Goal: Find specific page/section: Find specific page/section

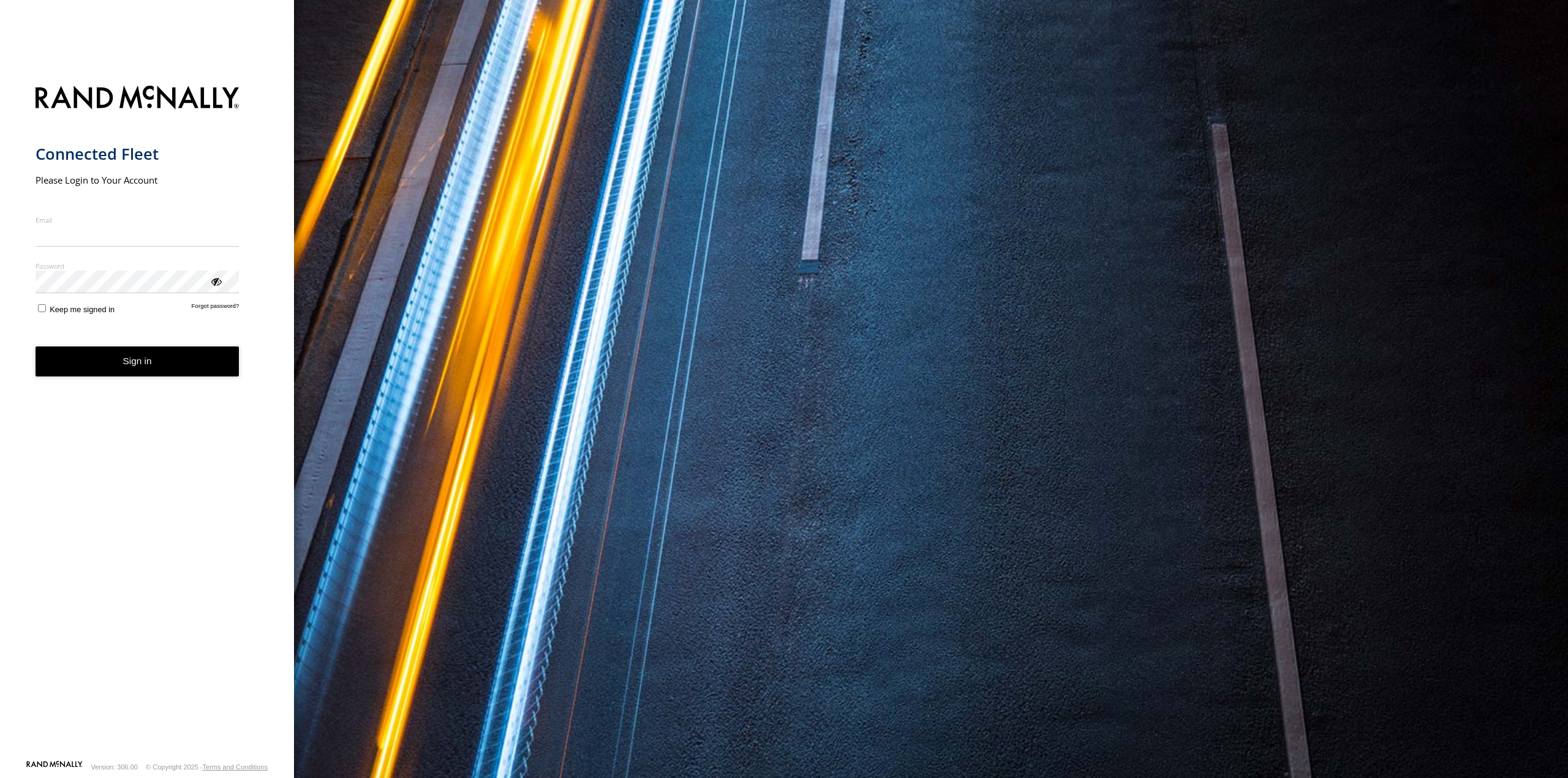
type input "**********"
click at [151, 373] on button "Sign in" at bounding box center [138, 362] width 204 height 30
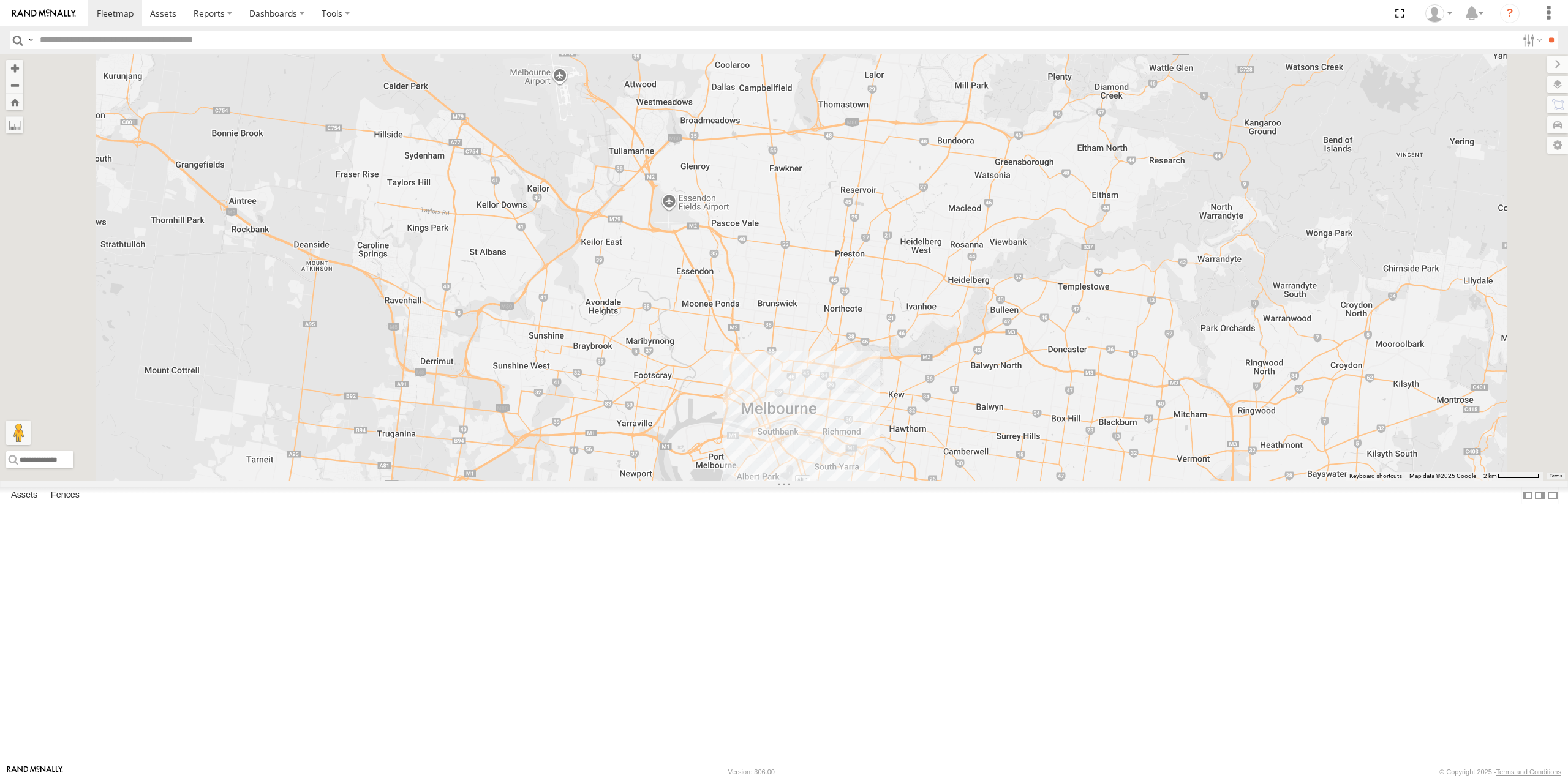
click at [763, 20] on span at bounding box center [749, 3] width 27 height 33
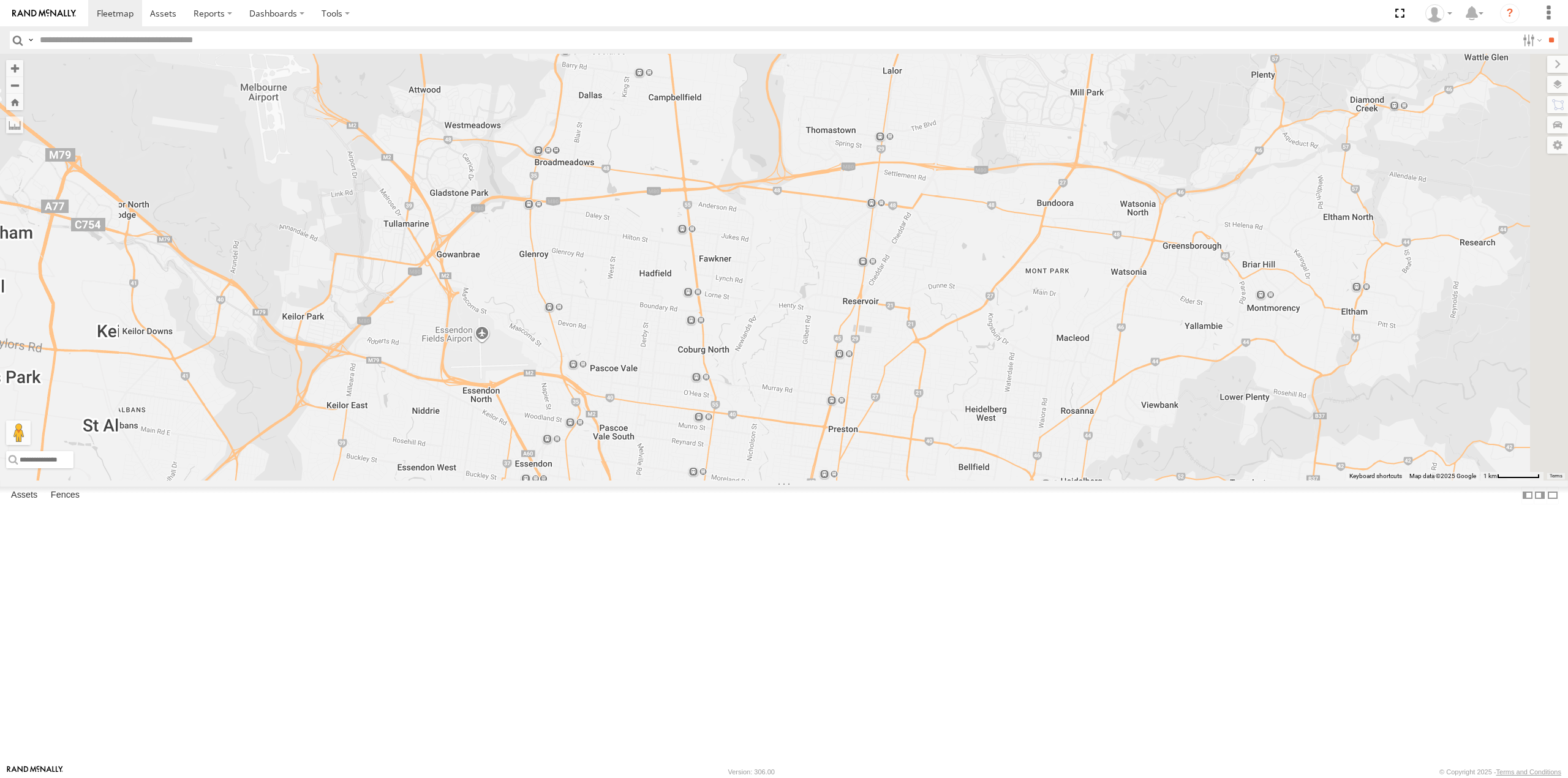
drag, startPoint x: 984, startPoint y: 269, endPoint x: 968, endPoint y: 329, distance: 62.1
click at [968, 329] on div "LA LA All Assets Austrak Dr Somerton -37.64122 , 144.94664 0 12:40:14 21/08/2025" at bounding box center [784, 267] width 1568 height 426
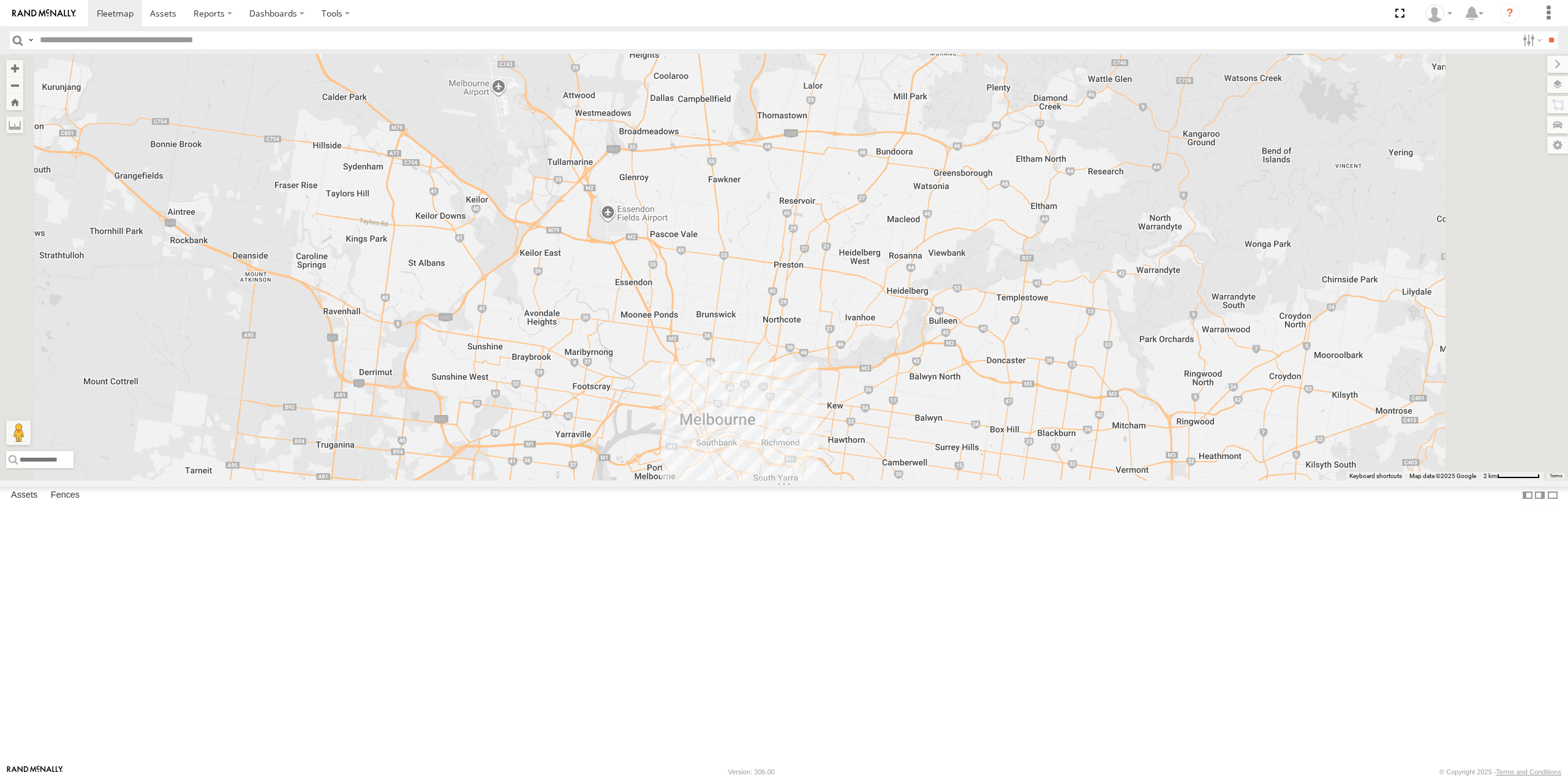
drag, startPoint x: 897, startPoint y: 333, endPoint x: 816, endPoint y: 241, distance: 122.6
click at [828, 247] on div "LA LA All Assets Austrak Dr Somerton -37.64122 , 144.94664 0 12:40:14 21/08/202…" at bounding box center [784, 267] width 1568 height 426
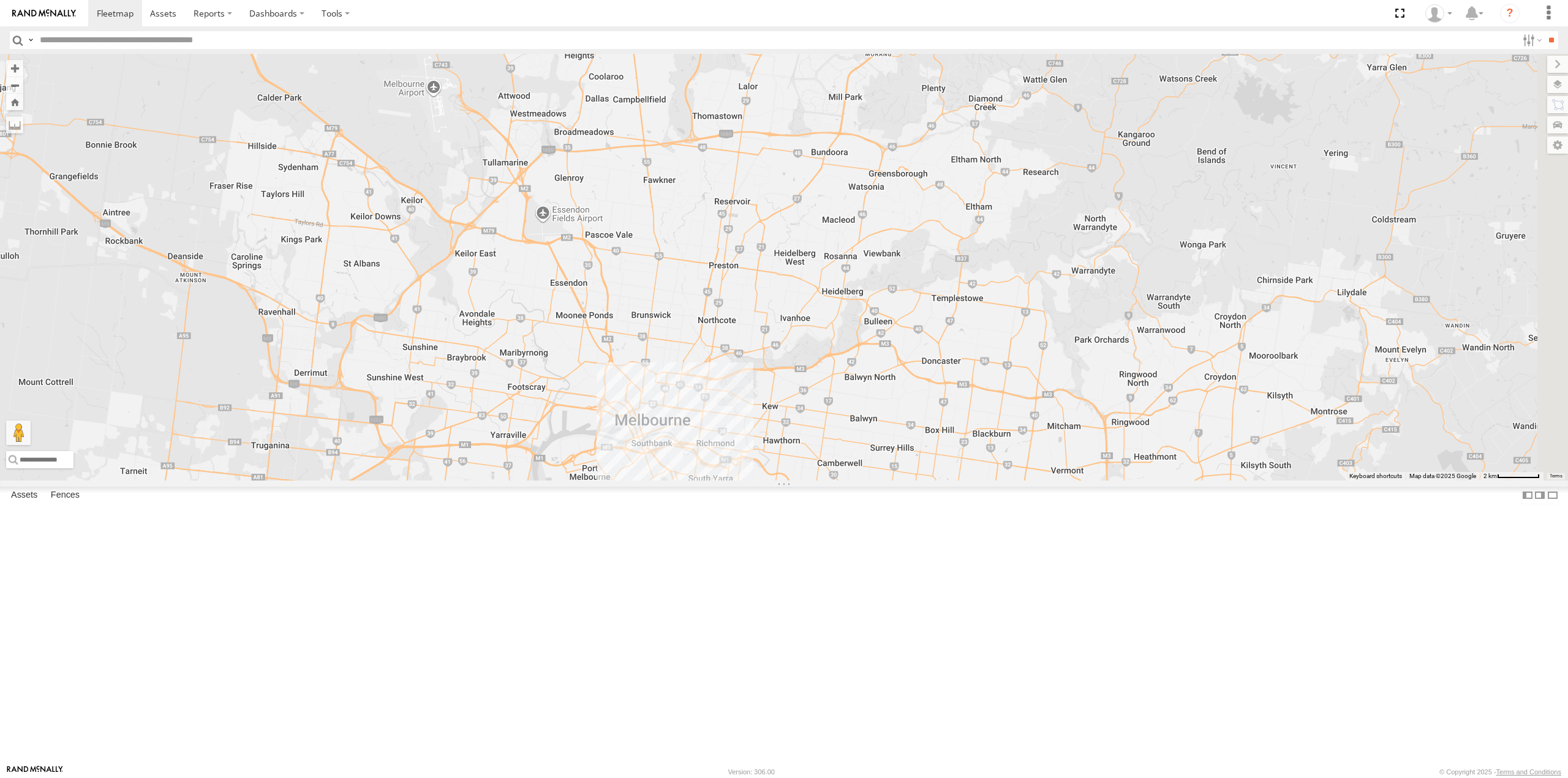
drag, startPoint x: 765, startPoint y: 290, endPoint x: 769, endPoint y: 382, distance: 92.1
click at [769, 382] on div "LA LA All Assets Austrak Dr Somerton -37.64122 , 144.94664 0 12:40:14 21/08/202…" at bounding box center [784, 267] width 1568 height 426
click at [320, 12] on label at bounding box center [336, 13] width 45 height 26
click at [268, 5] on label "Dashboards" at bounding box center [276, 13] width 72 height 26
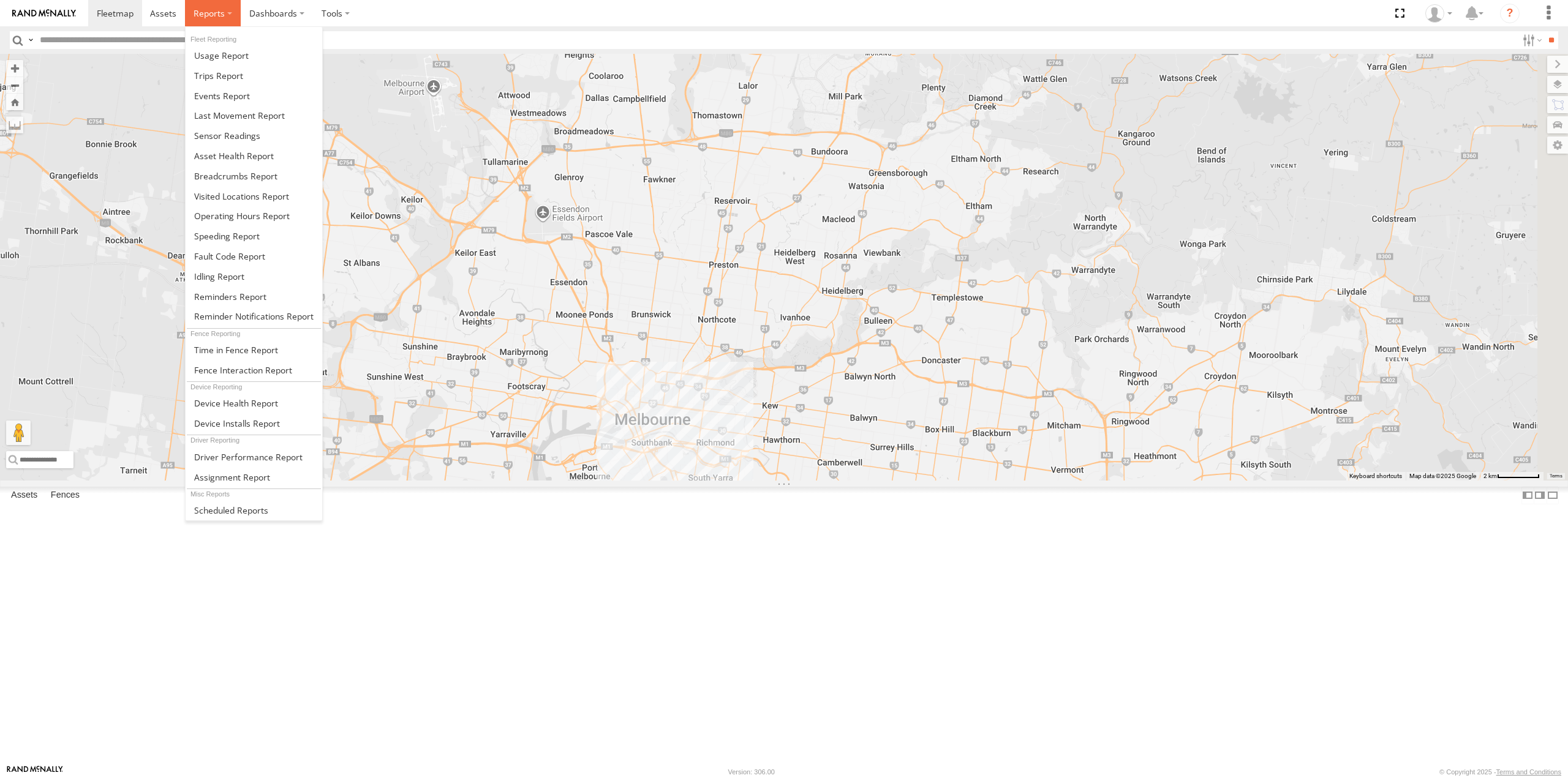
click at [213, 14] on span at bounding box center [208, 13] width 31 height 12
click at [218, 71] on span at bounding box center [218, 76] width 49 height 12
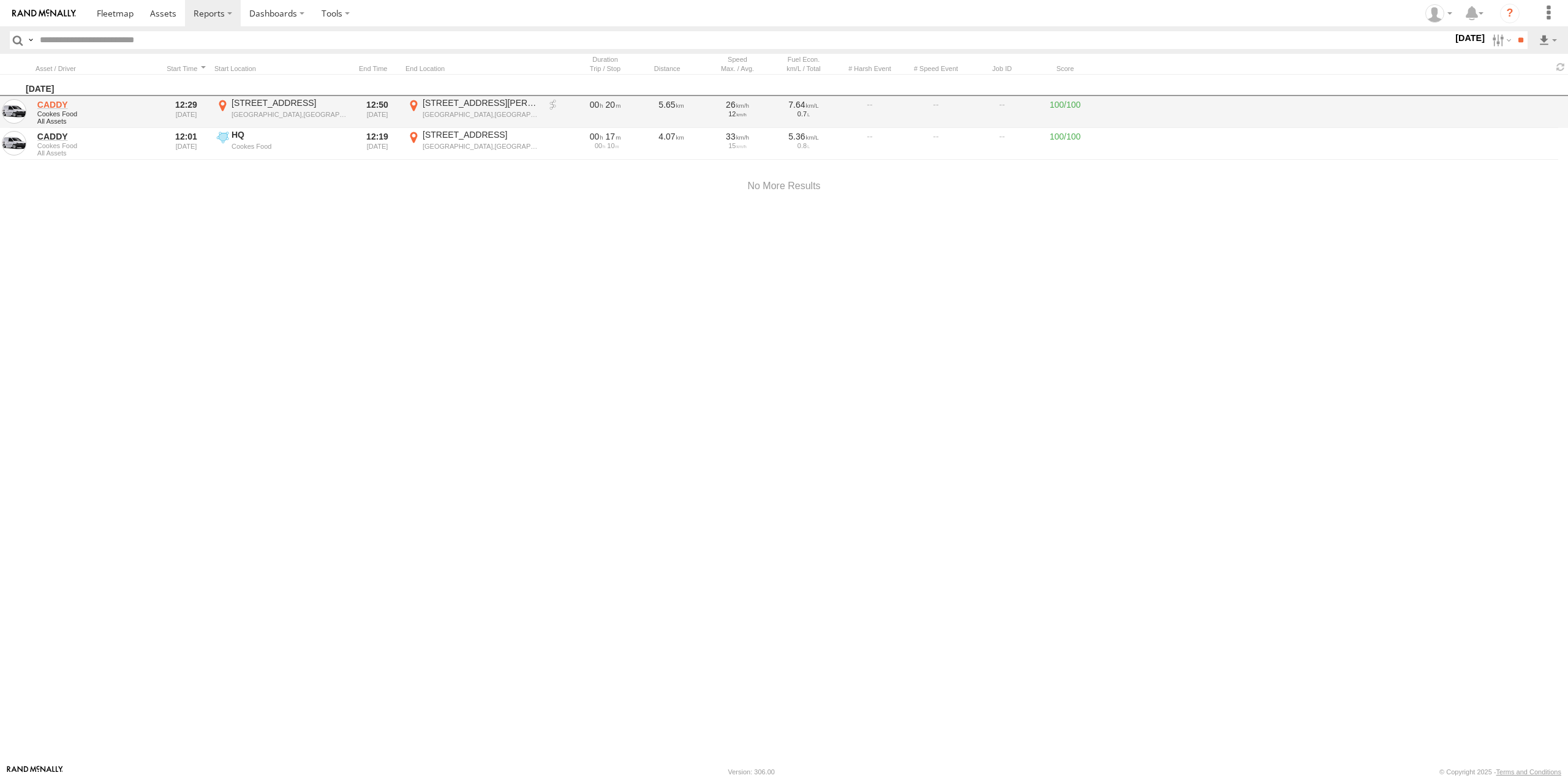
click at [55, 107] on link "CADDY" at bounding box center [96, 104] width 119 height 11
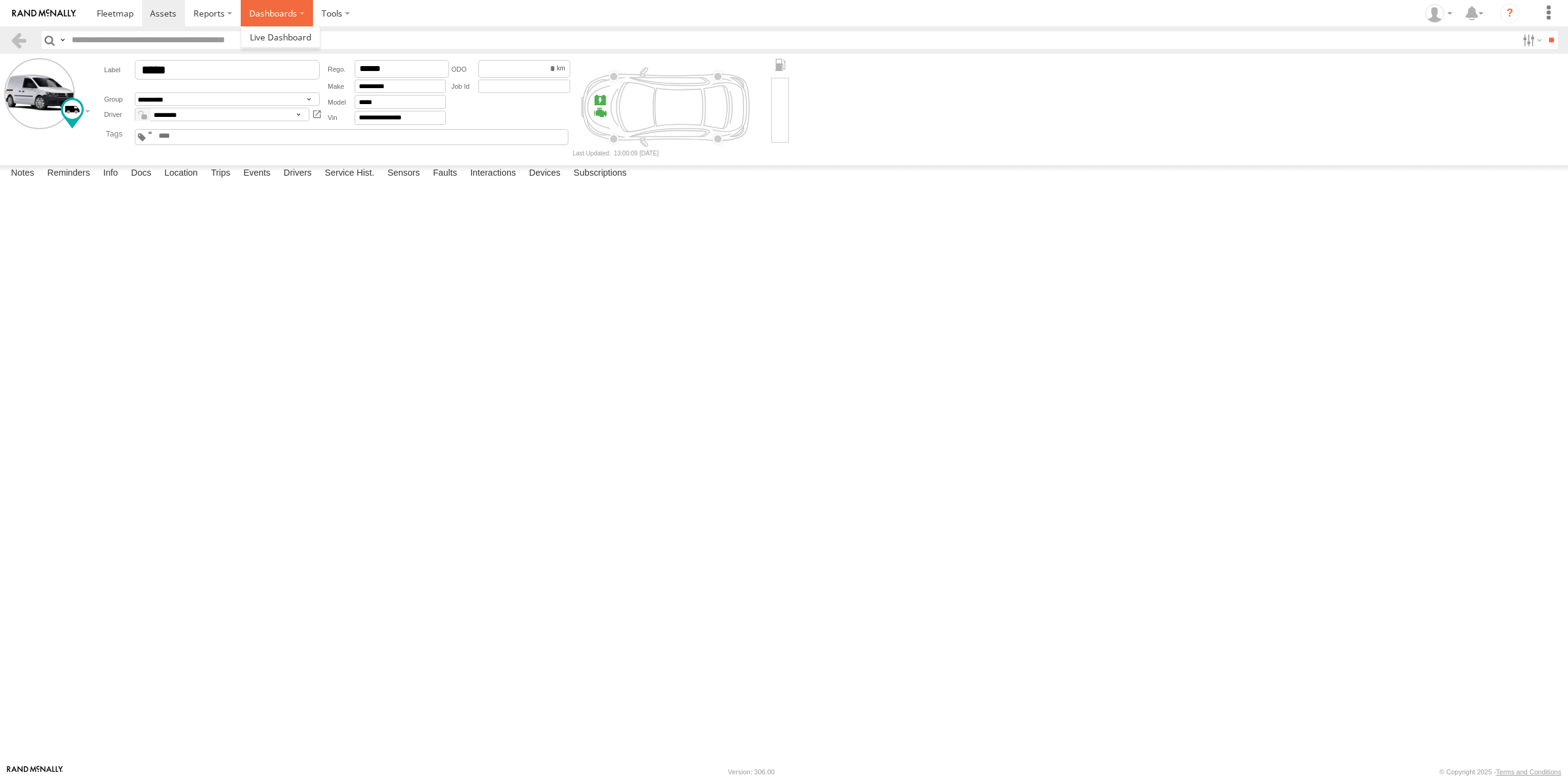
click at [286, 9] on label "Dashboards" at bounding box center [276, 13] width 72 height 26
click at [323, 21] on label at bounding box center [336, 13] width 45 height 26
drag, startPoint x: 191, startPoint y: 32, endPoint x: 201, endPoint y: 24, distance: 12.8
click at [191, 32] on input "text" at bounding box center [792, 40] width 1450 height 18
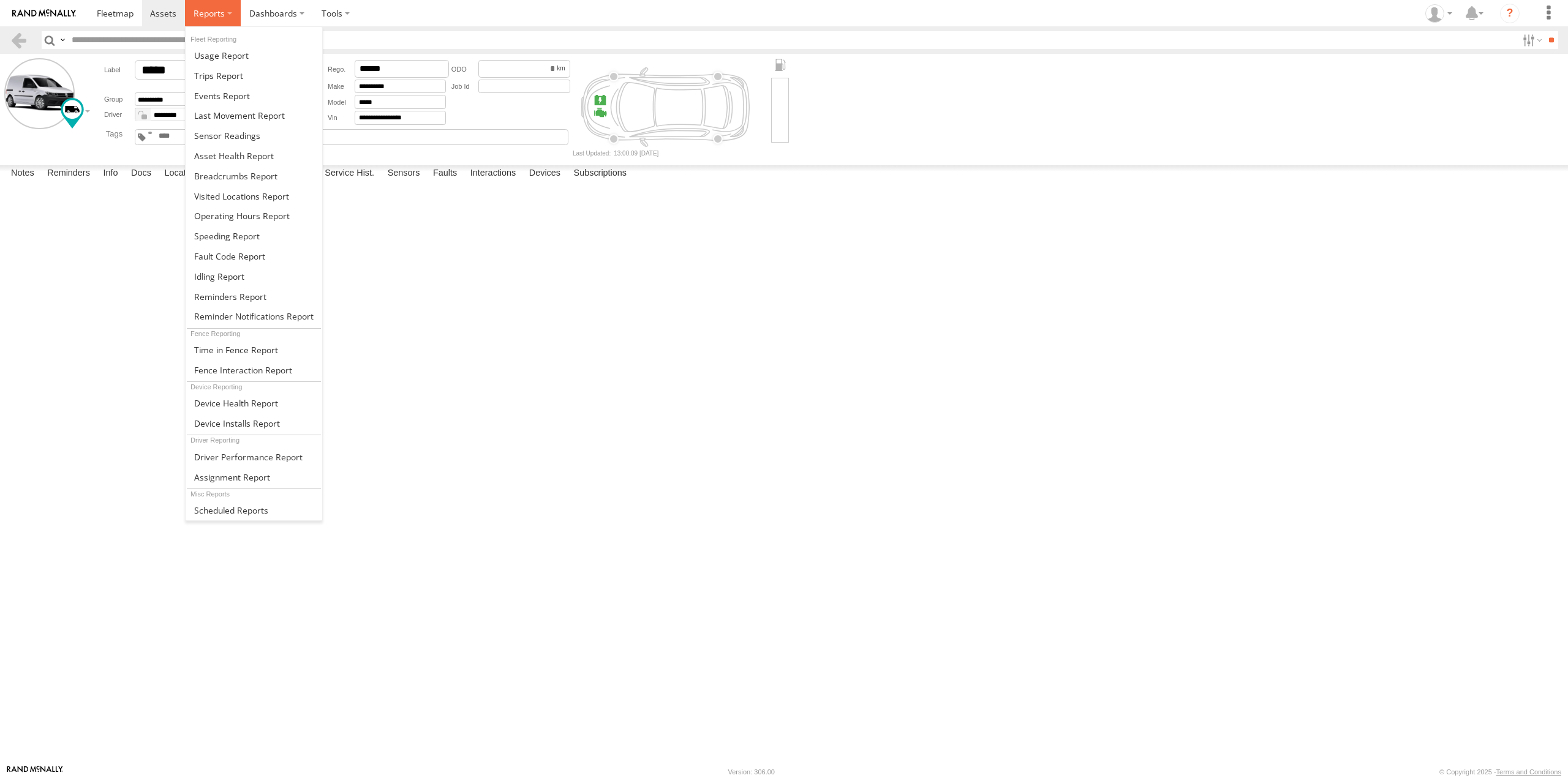
click at [203, 21] on label at bounding box center [213, 13] width 56 height 26
click at [217, 80] on span at bounding box center [218, 76] width 49 height 12
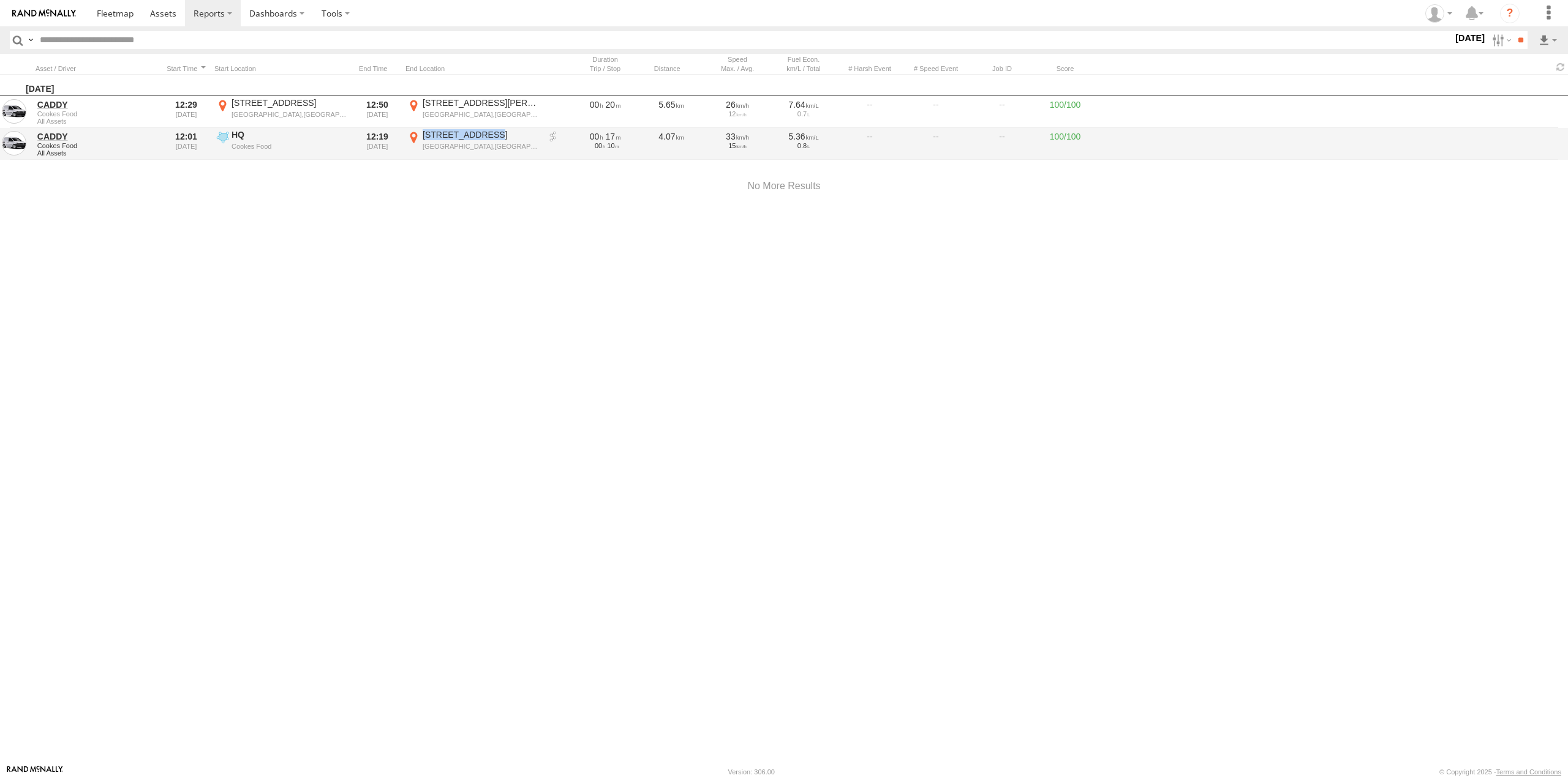
drag, startPoint x: 490, startPoint y: 135, endPoint x: 412, endPoint y: 137, distance: 78.0
click at [412, 137] on label "[STREET_ADDRESS] 144.99397" at bounding box center [473, 144] width 135 height 30
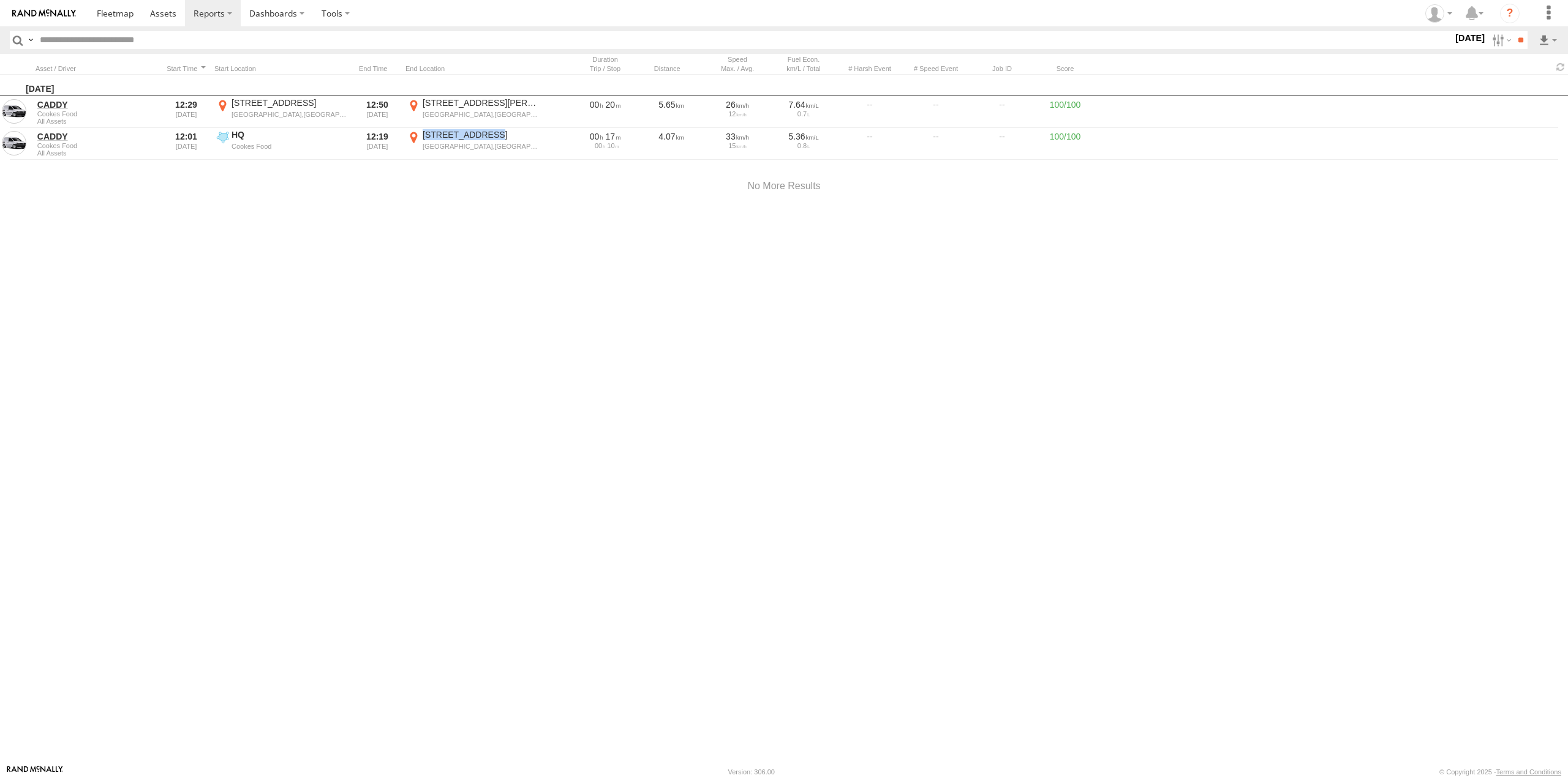
copy div "[STREET_ADDRESS]"
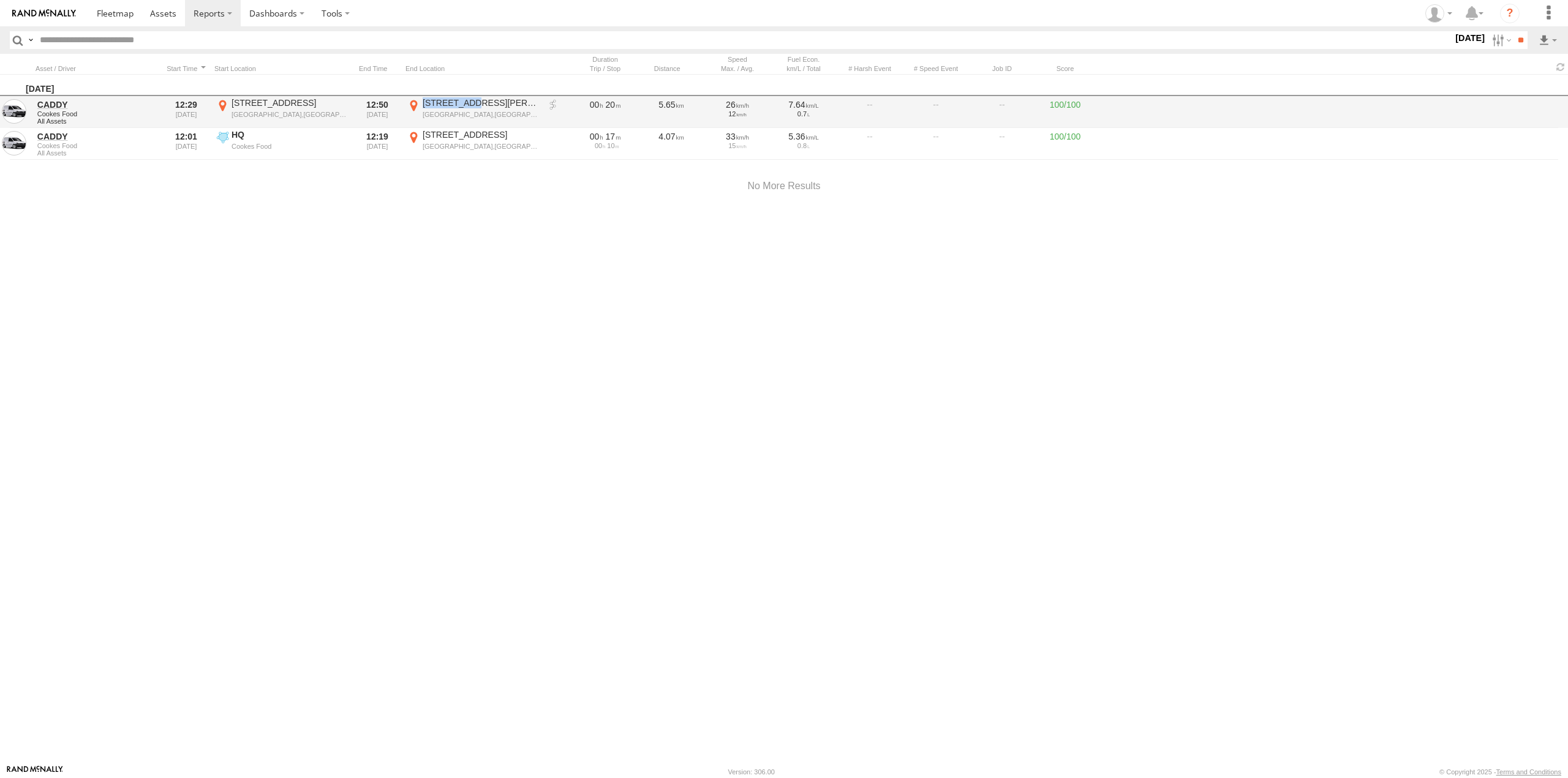
drag, startPoint x: 481, startPoint y: 102, endPoint x: 424, endPoint y: 106, distance: 57.1
click at [424, 106] on div "[STREET_ADDRESS][PERSON_NAME]" at bounding box center [480, 103] width 116 height 11
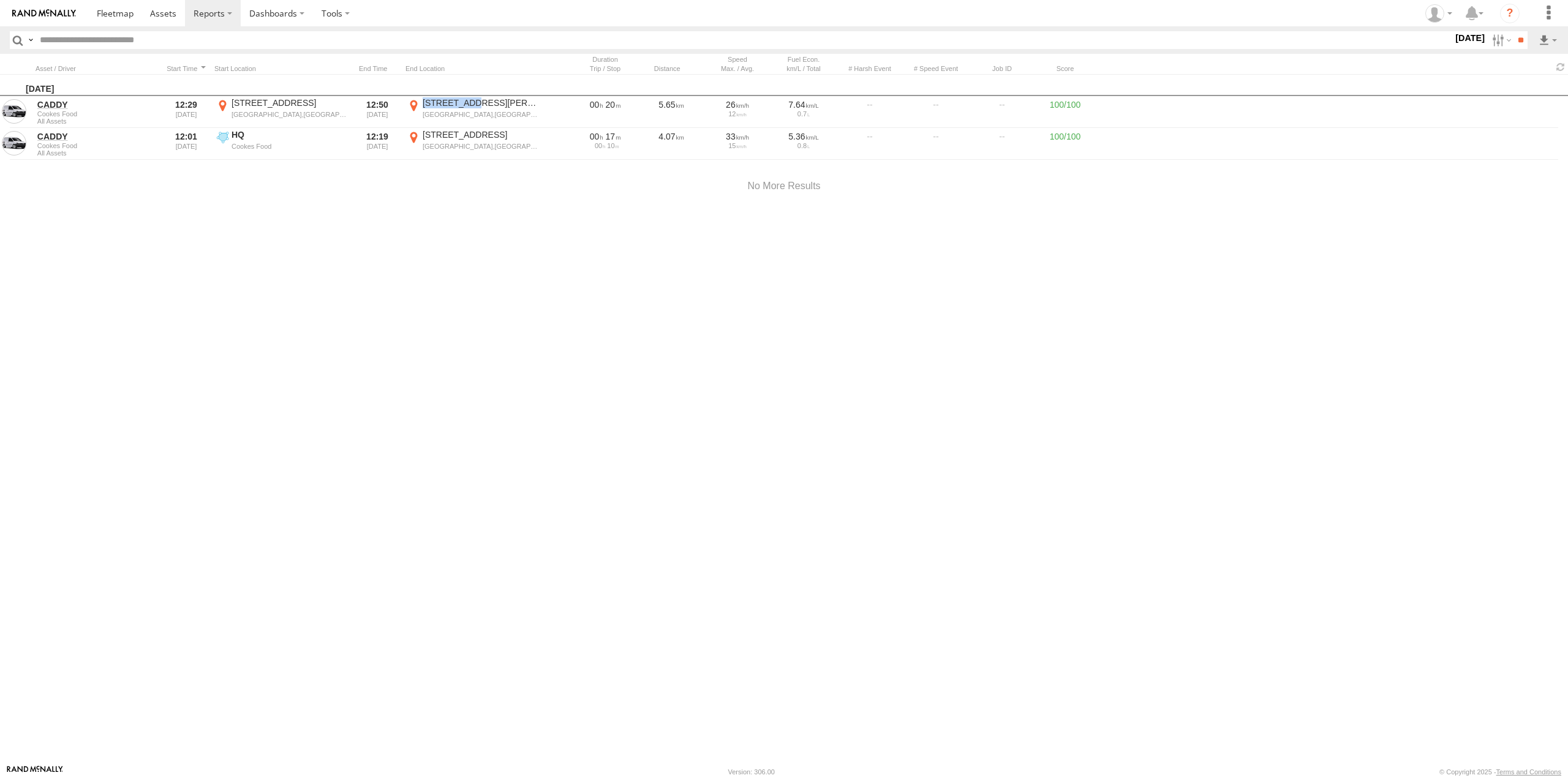
copy div "[STREET_ADDRESS][PERSON_NAME]"
